Goal: Task Accomplishment & Management: Use online tool/utility

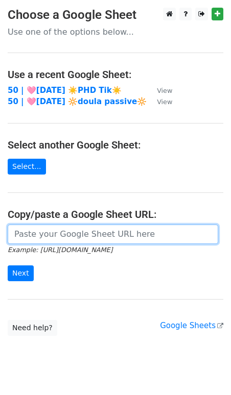
click at [115, 232] on input "url" at bounding box center [113, 233] width 210 height 19
paste input "https://docs.google.com/spreadsheets/d/1mPCE5SewtkyM1LPmKRR_93g4Dx8328m_b4WMg0F…"
type input "https://docs.google.com/spreadsheets/d/1mPCE5SewtkyM1LPmKRR_93g4Dx8328m_b4WMg0F…"
click at [8, 265] on input "Next" at bounding box center [21, 273] width 26 height 16
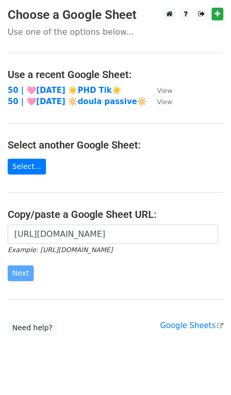
scroll to position [0, 0]
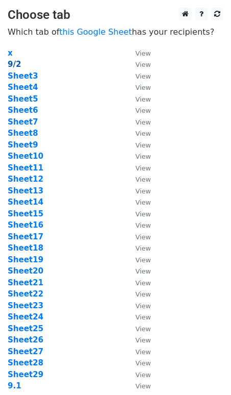
click at [14, 68] on strong "9/2" at bounding box center [14, 64] width 13 height 9
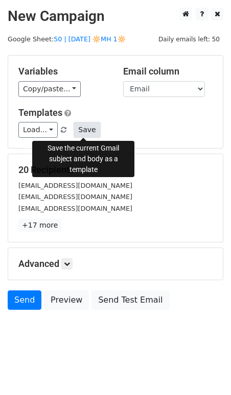
click at [85, 132] on button "Save" at bounding box center [86, 130] width 27 height 16
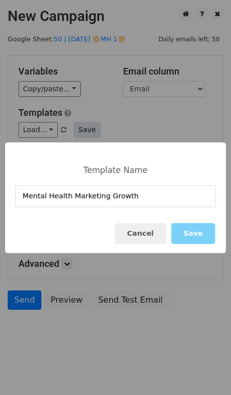
type input "Mental Health Marketing Growth"
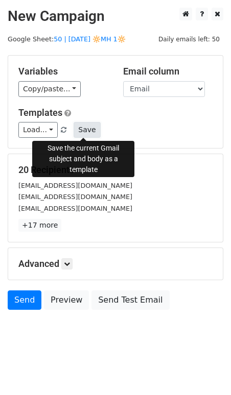
click at [82, 124] on button "Save" at bounding box center [86, 130] width 27 height 16
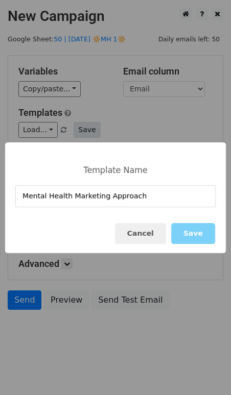
type input "Mental Health Marketing Approach"
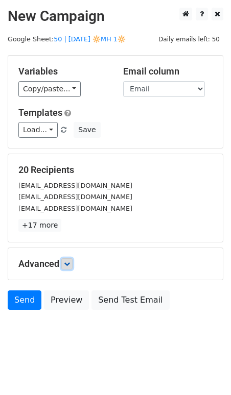
click at [66, 258] on link at bounding box center [66, 263] width 11 height 11
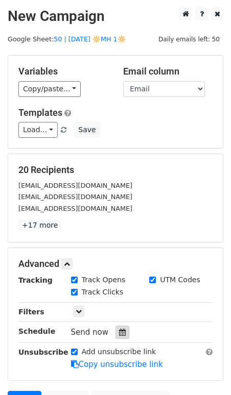
click at [119, 328] on icon at bounding box center [122, 331] width 7 height 7
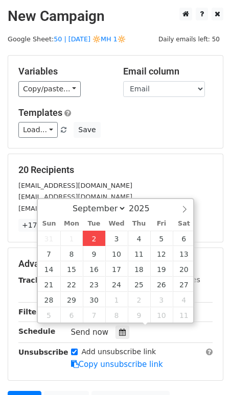
type input "2025-09-02 12:41"
type input "41"
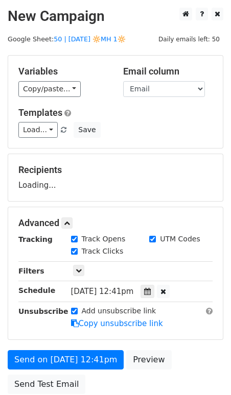
click at [67, 343] on form "Variables Copy/paste... {{Name}} {{Email}} Email column Name Email Templates Lo…" at bounding box center [115, 227] width 215 height 344
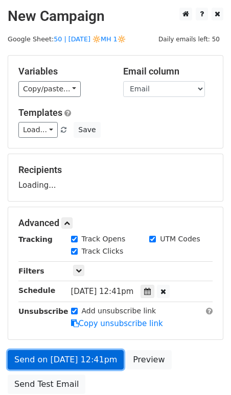
click at [62, 362] on link "Send on Sep 2 at 12:41pm" at bounding box center [66, 359] width 116 height 19
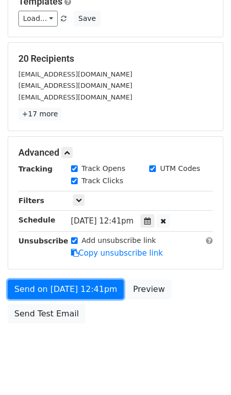
scroll to position [115, 0]
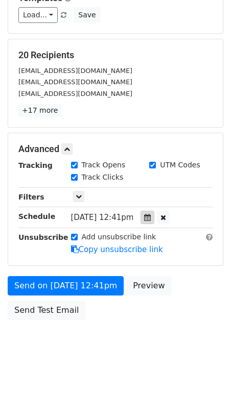
click at [150, 215] on icon at bounding box center [147, 217] width 7 height 7
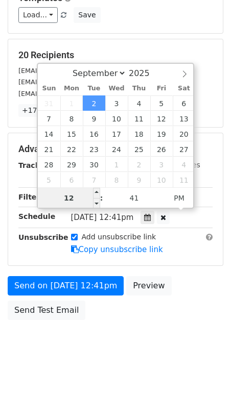
click at [84, 193] on input "12" at bounding box center [69, 198] width 62 height 20
type input "6"
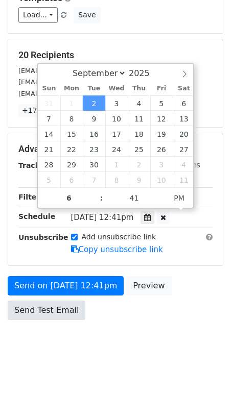
type input "2025-09-02 18:41"
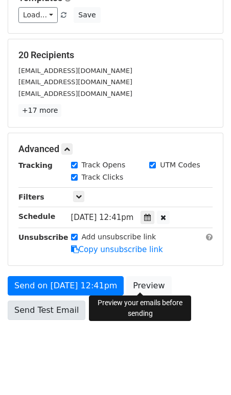
scroll to position [83, 0]
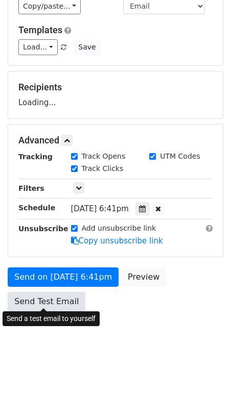
click at [55, 305] on link "Send Test Email" at bounding box center [47, 301] width 78 height 19
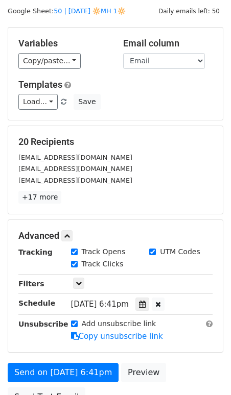
scroll to position [0, 0]
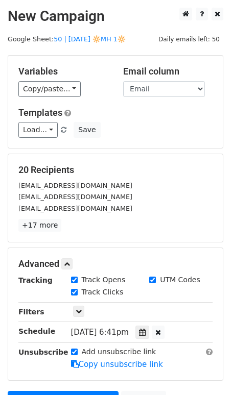
click at [95, 43] on main "New Campaign Daily emails left: 50 Google Sheet: 50 | SEP 1 2025 🔆MH 1🔆 Variabl…" at bounding box center [115, 224] width 231 height 432
click at [85, 38] on link "50 | [DATE] 🔆MH 1🔆" at bounding box center [90, 39] width 72 height 8
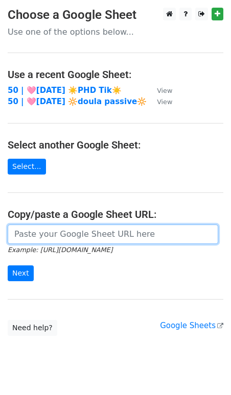
click at [61, 227] on input "url" at bounding box center [113, 233] width 210 height 19
paste input "https://docs.google.com/spreadsheets/d/1mPCE5SewtkyM1LPmKRR_93g4Dx8328m_b4WMg0F…"
type input "https://docs.google.com/spreadsheets/d/1mPCE5SewtkyM1LPmKRR_93g4Dx8328m_b4WMg0F…"
click at [8, 265] on input "Next" at bounding box center [21, 273] width 26 height 16
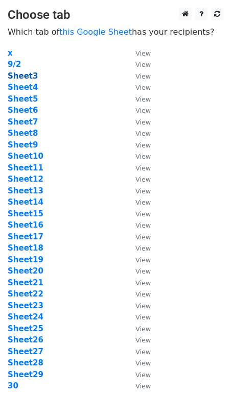
click at [25, 78] on strong "Sheet3" at bounding box center [23, 75] width 30 height 9
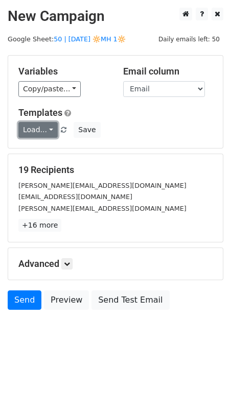
click at [33, 127] on link "Load..." at bounding box center [37, 130] width 39 height 16
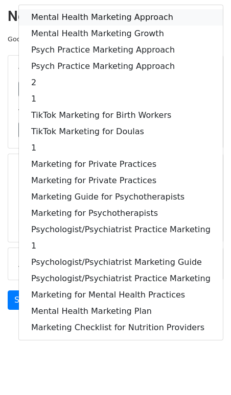
click at [74, 19] on link "Mental Health Marketing Approach" at bounding box center [120, 17] width 203 height 16
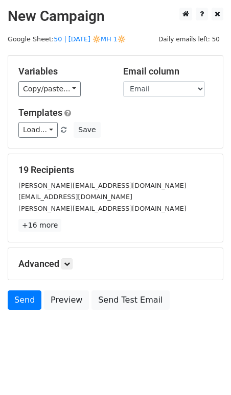
click at [63, 256] on div "Advanced Tracking Track Opens UTM Codes Track Clicks Filters Only include sprea…" at bounding box center [115, 264] width 214 height 32
click at [70, 265] on icon at bounding box center [67, 264] width 6 height 6
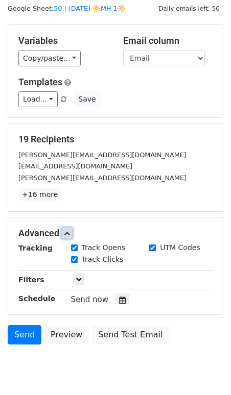
scroll to position [99, 0]
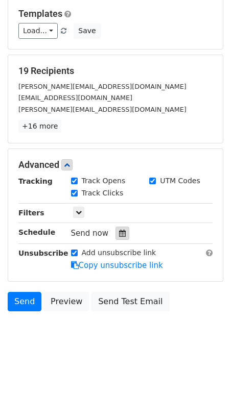
click at [119, 227] on div at bounding box center [122, 232] width 14 height 13
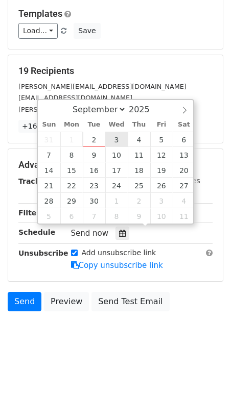
type input "2025-09-03 12:00"
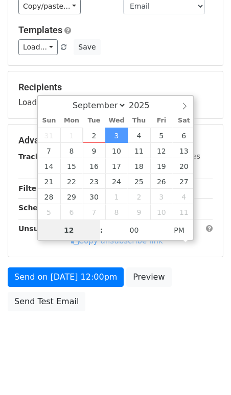
type input "6"
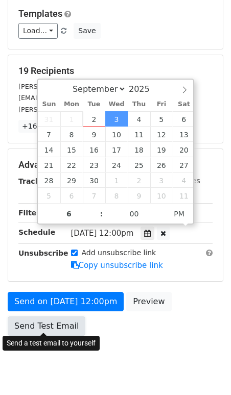
type input "2025-09-03 18:00"
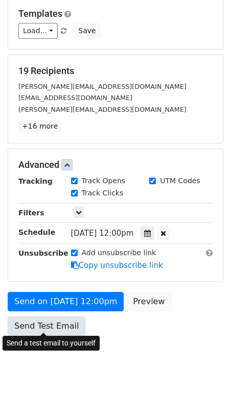
click at [65, 316] on link "Send Test Email" at bounding box center [47, 325] width 78 height 19
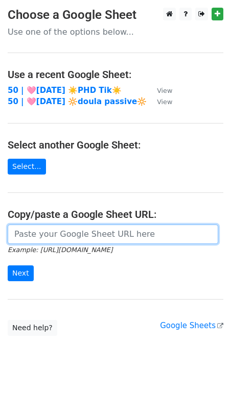
drag, startPoint x: 75, startPoint y: 232, endPoint x: 65, endPoint y: 233, distance: 9.7
click at [75, 232] on input "url" at bounding box center [113, 233] width 210 height 19
click at [52, 236] on input "url" at bounding box center [113, 233] width 210 height 19
paste input "[URL][DOMAIN_NAME]"
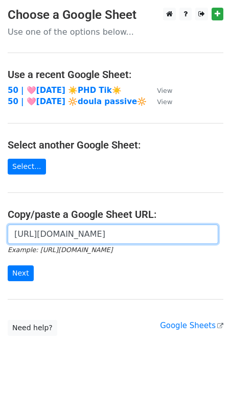
type input "https://docs.google.com/spreadsheets/d/1mPCE5SewtkyM1LPmKRR_93g4Dx8328m_b4WMg0F…"
click at [8, 265] on input "Next" at bounding box center [21, 273] width 26 height 16
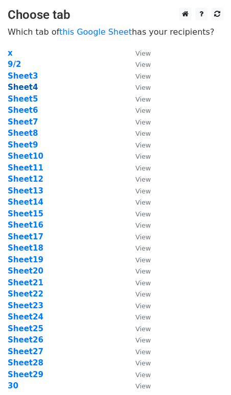
click at [20, 88] on strong "Sheet4" at bounding box center [23, 87] width 30 height 9
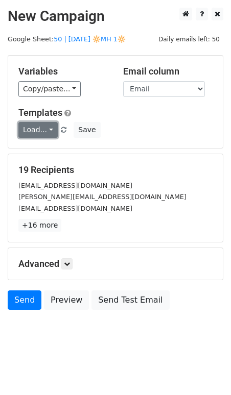
click at [36, 127] on link "Load..." at bounding box center [37, 130] width 39 height 16
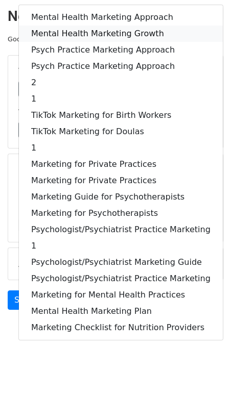
drag, startPoint x: 90, startPoint y: 29, endPoint x: 93, endPoint y: 35, distance: 6.4
click at [90, 30] on link "Mental Health Marketing Growth" at bounding box center [120, 33] width 203 height 16
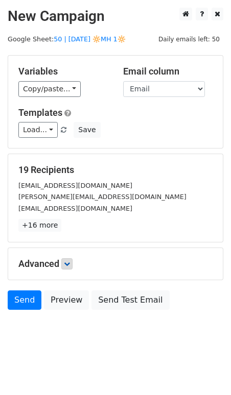
click at [61, 269] on div "Advanced Tracking Track Opens UTM Codes Track Clicks Filters Only include sprea…" at bounding box center [115, 264] width 214 height 32
drag, startPoint x: 69, startPoint y: 264, endPoint x: 75, endPoint y: 219, distance: 44.9
click at [69, 263] on icon at bounding box center [67, 264] width 6 height 6
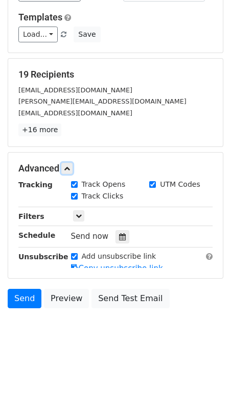
scroll to position [99, 0]
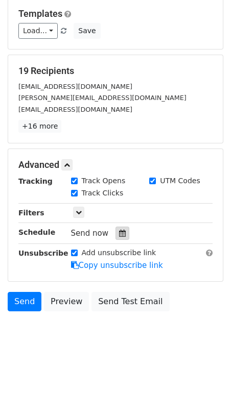
click at [119, 233] on icon at bounding box center [122, 232] width 7 height 7
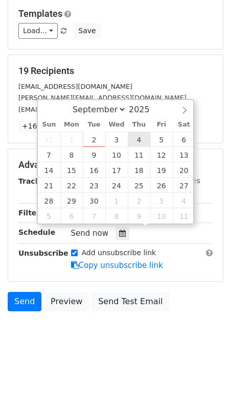
type input "2025-09-04 12:00"
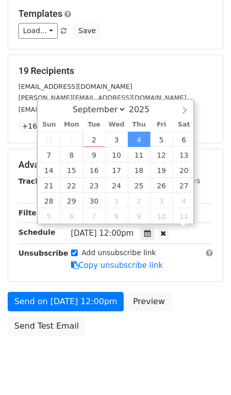
scroll to position [0, 0]
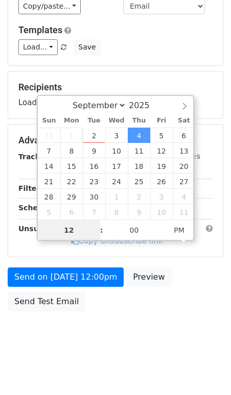
type input "7"
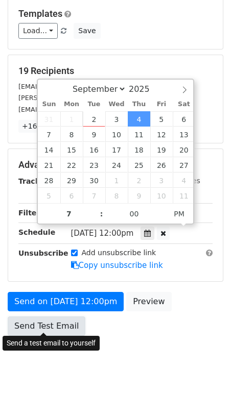
type input "2025-09-04 19:00"
click at [61, 318] on link "Send Test Email" at bounding box center [47, 325] width 78 height 19
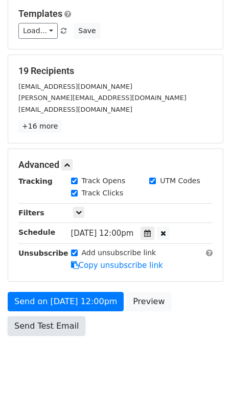
scroll to position [83, 0]
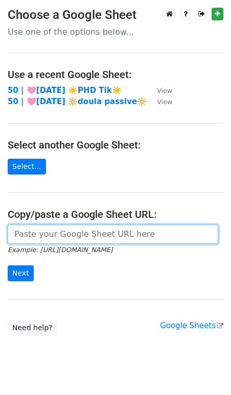
click at [73, 238] on input "url" at bounding box center [113, 233] width 210 height 19
paste input "[URL][DOMAIN_NAME]"
type input "[URL][DOMAIN_NAME]"
click at [8, 265] on input "Next" at bounding box center [21, 273] width 26 height 16
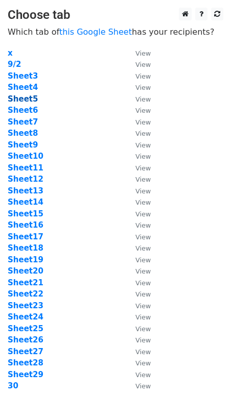
click at [22, 100] on strong "Sheet5" at bounding box center [23, 98] width 30 height 9
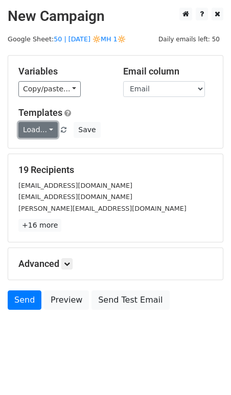
click at [45, 127] on link "Load..." at bounding box center [37, 130] width 39 height 16
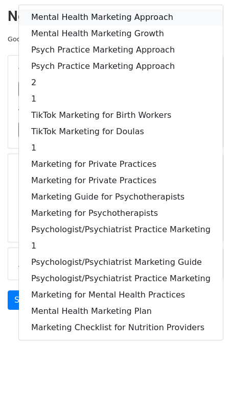
click at [82, 19] on link "Mental Health Marketing Approach" at bounding box center [120, 17] width 203 height 16
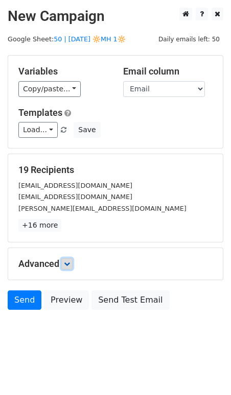
click at [67, 261] on icon at bounding box center [67, 264] width 6 height 6
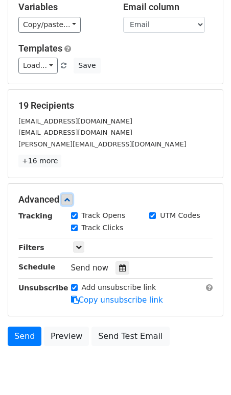
scroll to position [99, 0]
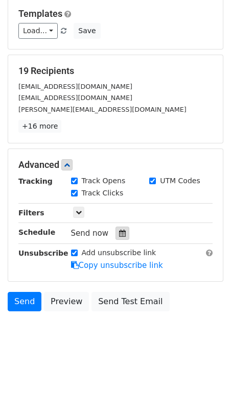
click at [119, 231] on icon at bounding box center [122, 232] width 7 height 7
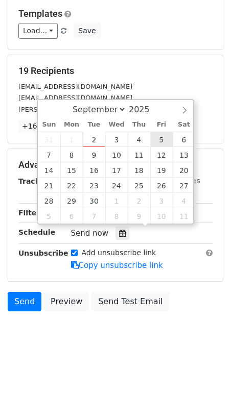
type input "[DATE] 12:00"
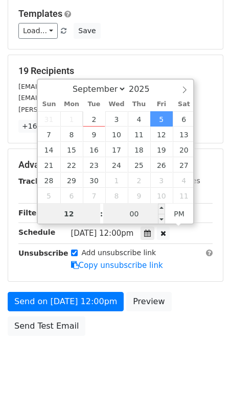
type input "6"
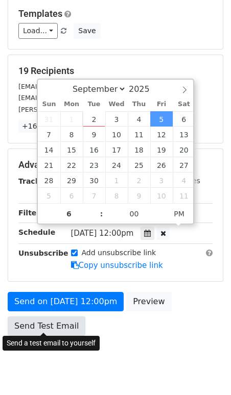
type input "[DATE] 18:00"
click at [37, 325] on link "Send Test Email" at bounding box center [47, 325] width 78 height 19
